Goal: Use online tool/utility: Utilize a website feature to perform a specific function

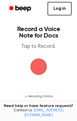
click at [38, 68] on span "button" at bounding box center [39, 67] width 18 height 18
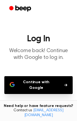
click at [41, 84] on button "Continue with Google" at bounding box center [38, 85] width 69 height 18
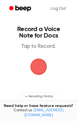
click at [41, 71] on span "button" at bounding box center [39, 67] width 18 height 18
click at [41, 68] on span "button" at bounding box center [38, 67] width 18 height 18
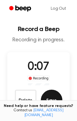
click at [53, 100] on button "Save" at bounding box center [52, 101] width 22 height 22
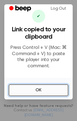
click at [41, 89] on button "OK" at bounding box center [39, 91] width 60 height 12
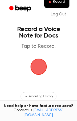
click at [38, 71] on span "button" at bounding box center [39, 67] width 20 height 20
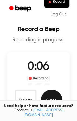
click at [49, 100] on button "Save" at bounding box center [52, 101] width 22 height 22
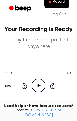
click at [38, 86] on icon at bounding box center [39, 86] width 3 height 4
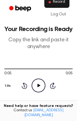
click at [59, 4] on span "Record" at bounding box center [59, 2] width 12 height 5
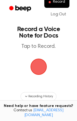
click at [37, 66] on span "button" at bounding box center [38, 66] width 25 height 25
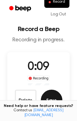
click at [49, 100] on button "Save" at bounding box center [52, 101] width 22 height 22
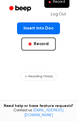
scroll to position [81, 0]
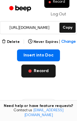
click at [37, 73] on button "Record" at bounding box center [38, 71] width 34 height 13
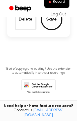
scroll to position [0, 0]
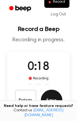
click at [49, 100] on button "Save" at bounding box center [52, 101] width 22 height 22
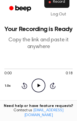
click at [61, 4] on span "Record" at bounding box center [59, 2] width 12 height 5
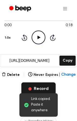
click at [40, 87] on button "Record" at bounding box center [38, 89] width 34 height 13
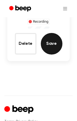
click at [52, 45] on button "Save" at bounding box center [52, 44] width 22 height 22
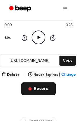
click at [40, 88] on button "Record" at bounding box center [38, 89] width 34 height 13
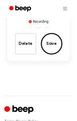
click at [73, 15] on div at bounding box center [38, 8] width 77 height 17
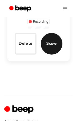
click at [54, 47] on button "Save" at bounding box center [52, 44] width 22 height 22
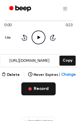
click at [35, 89] on button "Record" at bounding box center [38, 89] width 34 height 13
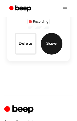
click at [54, 45] on button "Save" at bounding box center [52, 44] width 22 height 22
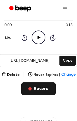
click at [44, 91] on button "Record" at bounding box center [38, 89] width 34 height 13
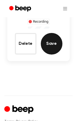
click at [52, 47] on button "Save" at bounding box center [52, 44] width 22 height 22
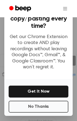
scroll to position [73, 0]
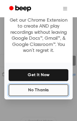
click at [41, 93] on button "No Thanks" at bounding box center [39, 91] width 60 height 12
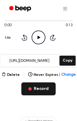
click at [40, 91] on button "Record" at bounding box center [38, 89] width 34 height 13
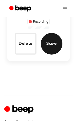
click at [51, 45] on button "Save" at bounding box center [52, 44] width 22 height 22
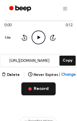
click at [39, 91] on button "Record" at bounding box center [38, 89] width 34 height 13
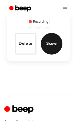
click at [57, 47] on button "Save" at bounding box center [52, 44] width 22 height 22
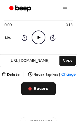
click at [47, 91] on button "Record" at bounding box center [38, 89] width 34 height 13
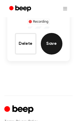
click at [52, 41] on button "Save" at bounding box center [52, 44] width 22 height 22
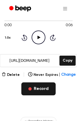
click at [41, 89] on button "Record" at bounding box center [38, 89] width 34 height 13
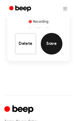
click at [54, 47] on button "Save" at bounding box center [52, 44] width 22 height 22
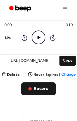
click at [44, 88] on button "Record" at bounding box center [38, 89] width 34 height 13
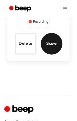
click at [53, 44] on button "Save" at bounding box center [52, 44] width 22 height 22
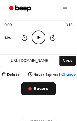
click at [40, 88] on button "Record" at bounding box center [38, 89] width 34 height 13
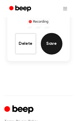
click at [53, 48] on button "Save" at bounding box center [52, 44] width 22 height 22
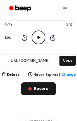
click at [44, 88] on button "Record" at bounding box center [38, 89] width 34 height 13
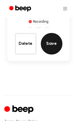
click at [52, 45] on button "Save" at bounding box center [52, 44] width 22 height 22
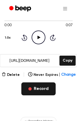
click at [43, 88] on button "Record" at bounding box center [38, 89] width 34 height 13
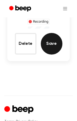
click at [51, 46] on button "Save" at bounding box center [52, 44] width 22 height 22
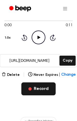
click at [40, 90] on button "Record" at bounding box center [38, 89] width 34 height 13
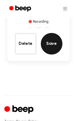
click at [50, 47] on button "Save" at bounding box center [52, 44] width 22 height 22
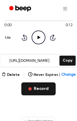
click at [44, 90] on button "Record" at bounding box center [38, 89] width 34 height 13
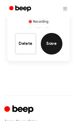
click at [52, 46] on button "Save" at bounding box center [52, 44] width 22 height 22
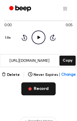
click at [44, 90] on button "Record" at bounding box center [38, 89] width 34 height 13
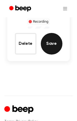
click at [52, 47] on button "Save" at bounding box center [52, 44] width 22 height 22
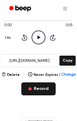
click at [39, 90] on button "Record" at bounding box center [38, 89] width 34 height 13
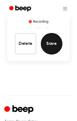
click at [55, 47] on button "Save" at bounding box center [52, 44] width 22 height 22
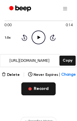
click at [39, 91] on button "Record" at bounding box center [38, 89] width 34 height 13
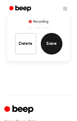
click at [52, 47] on button "Save" at bounding box center [52, 44] width 22 height 22
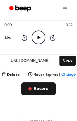
click at [41, 89] on button "Record" at bounding box center [38, 89] width 34 height 13
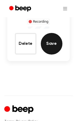
click at [57, 43] on button "Save" at bounding box center [52, 44] width 22 height 22
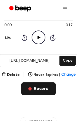
click at [42, 88] on button "Record" at bounding box center [38, 89] width 34 height 13
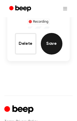
click at [53, 42] on button "Save" at bounding box center [52, 44] width 22 height 22
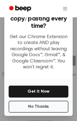
scroll to position [95, 0]
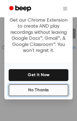
click at [31, 91] on button "No Thanks" at bounding box center [39, 91] width 60 height 12
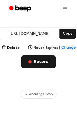
click at [36, 62] on button "Record" at bounding box center [38, 62] width 34 height 13
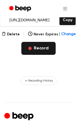
scroll to position [81, 0]
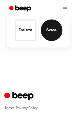
click at [55, 31] on button "Save" at bounding box center [52, 31] width 22 height 22
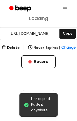
scroll to position [95, 0]
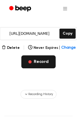
click at [43, 63] on button "Record" at bounding box center [38, 62] width 34 height 13
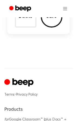
scroll to position [68, 0]
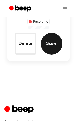
click at [54, 45] on button "Save" at bounding box center [52, 44] width 22 height 22
